Goal: Information Seeking & Learning: Learn about a topic

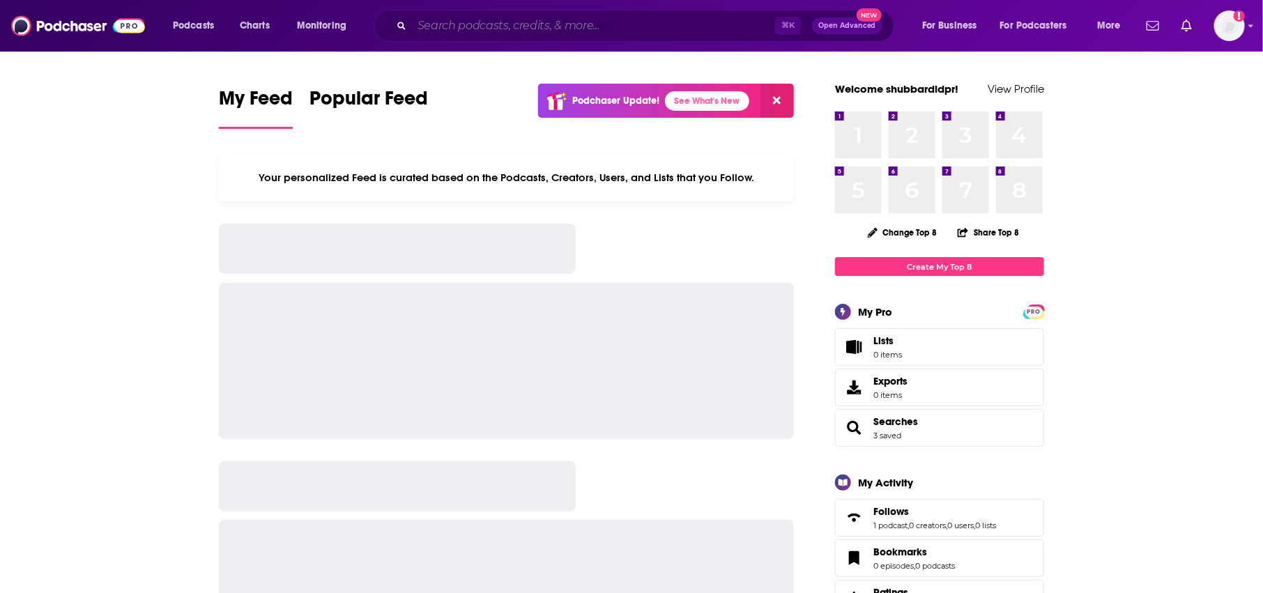
click at [446, 22] on input "Search podcasts, credits, & more..." at bounding box center [593, 26] width 363 height 22
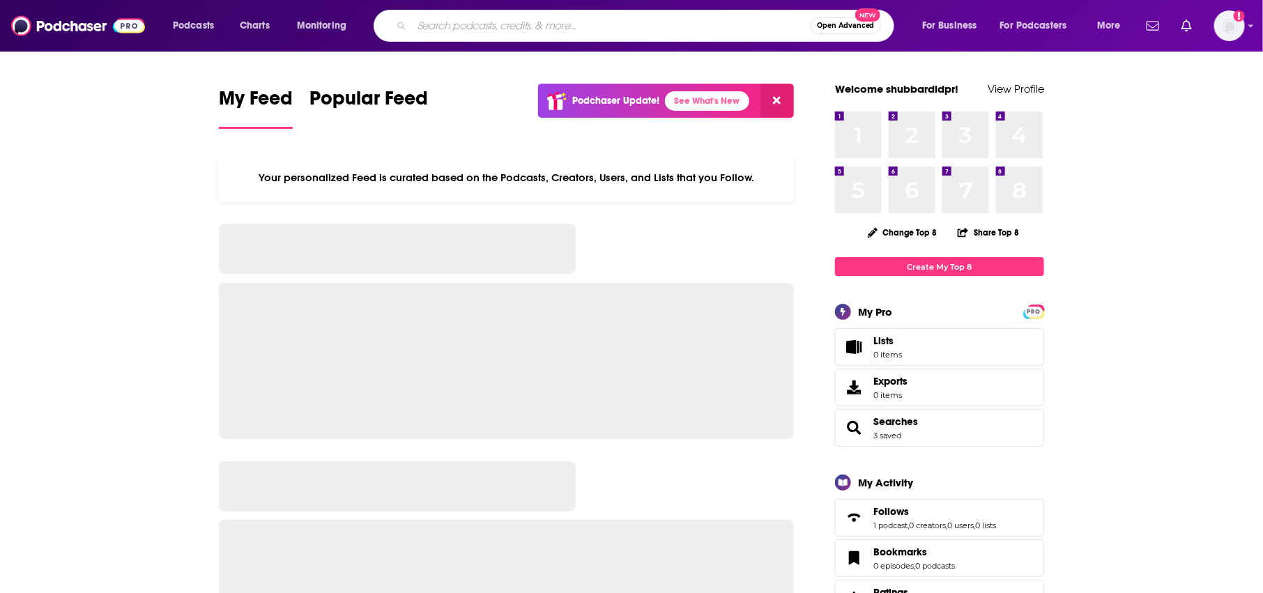
paste input "[PERSON_NAME] great ones"
type input "[PERSON_NAME] great ones"
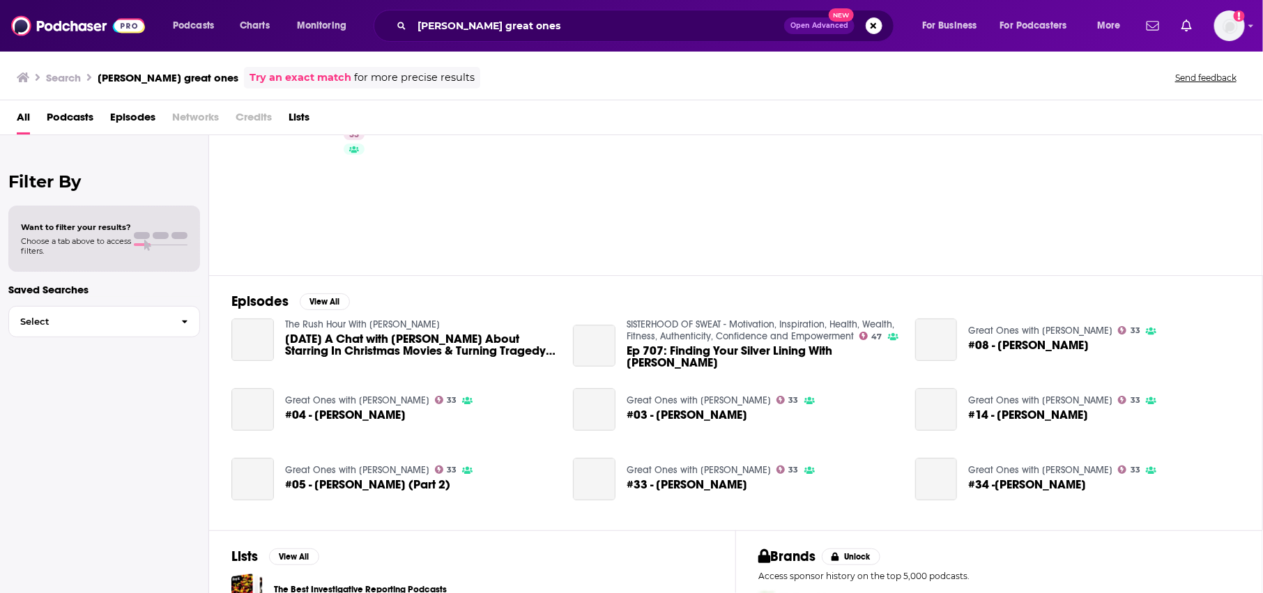
scroll to position [65, 0]
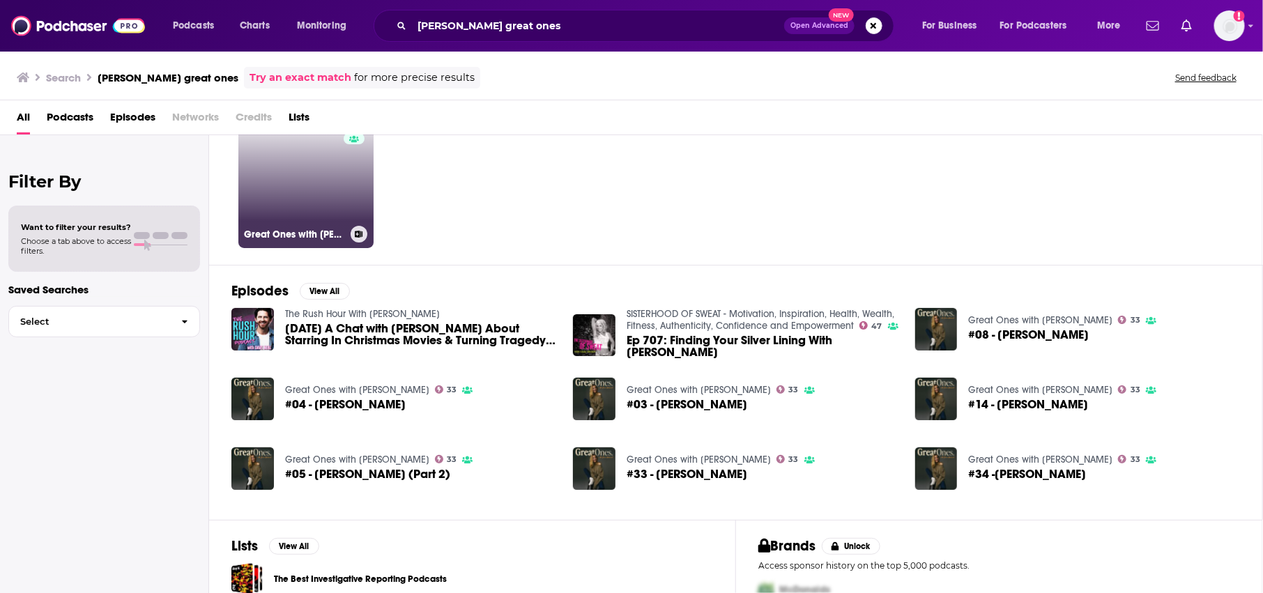
click at [337, 179] on link "33 Great Ones with [PERSON_NAME]" at bounding box center [305, 180] width 135 height 135
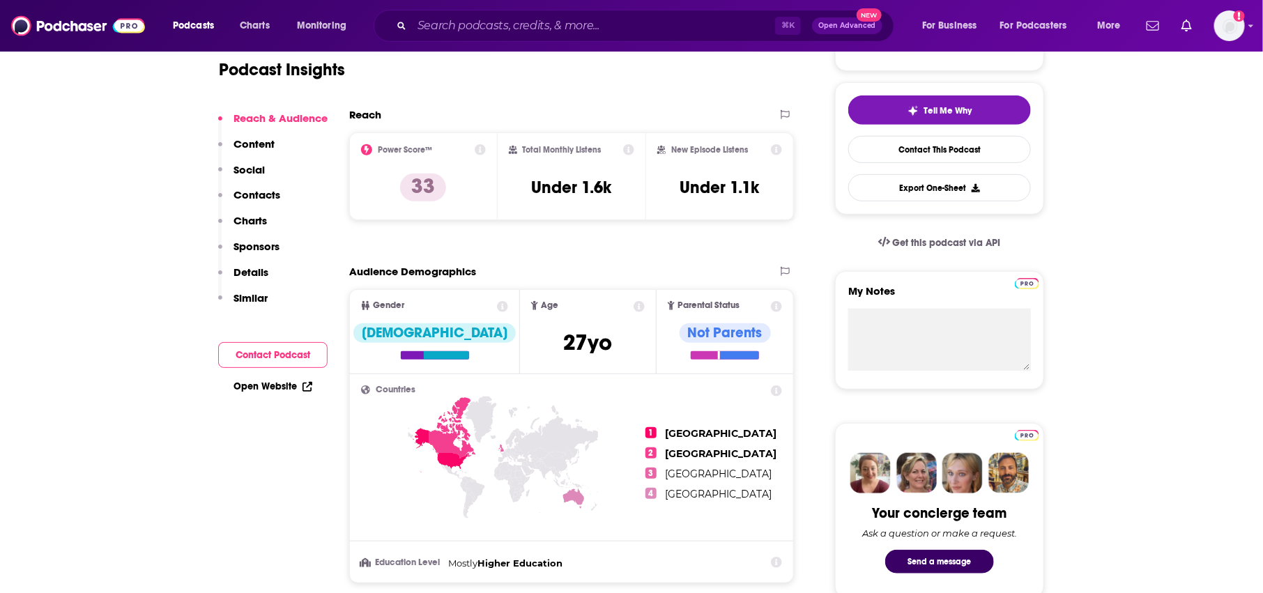
scroll to position [293, 0]
